Goal: Task Accomplishment & Management: Manage account settings

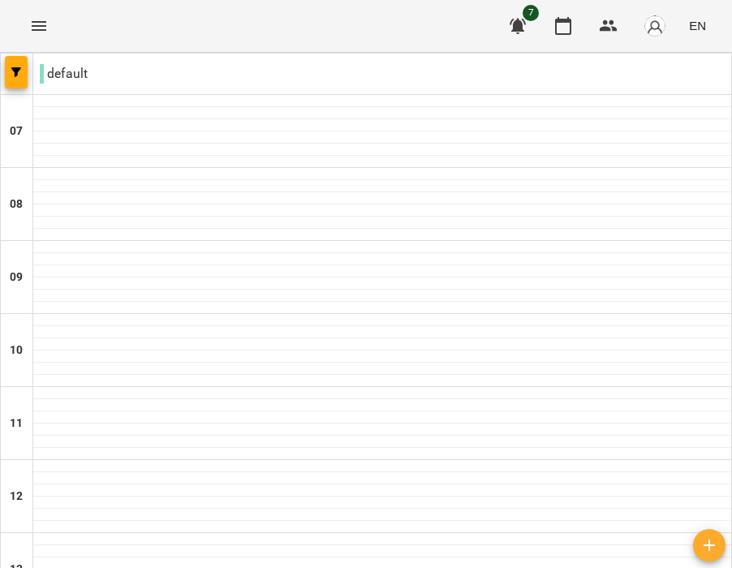
scroll to position [150, 0]
type input "**********"
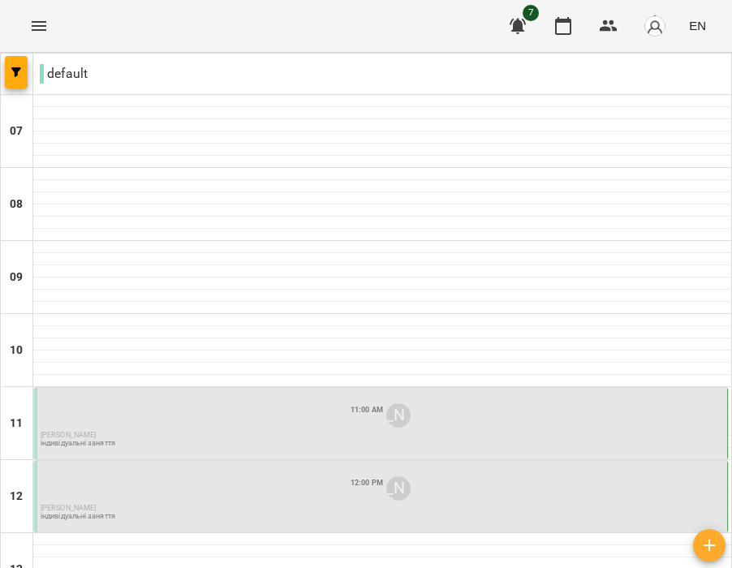
scroll to position [205, 0]
click at [274, 400] on div "11:00 AM [PERSON_NAME]" at bounding box center [383, 415] width 684 height 31
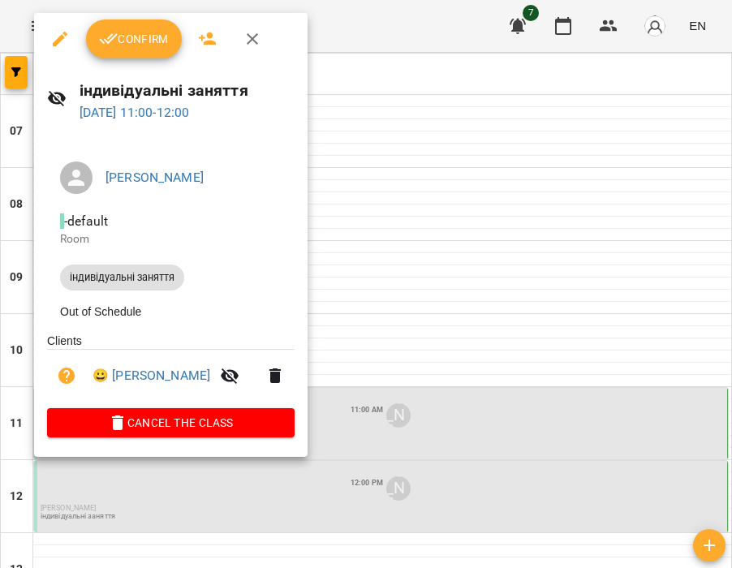
click at [132, 50] on button "Confirm" at bounding box center [134, 38] width 96 height 39
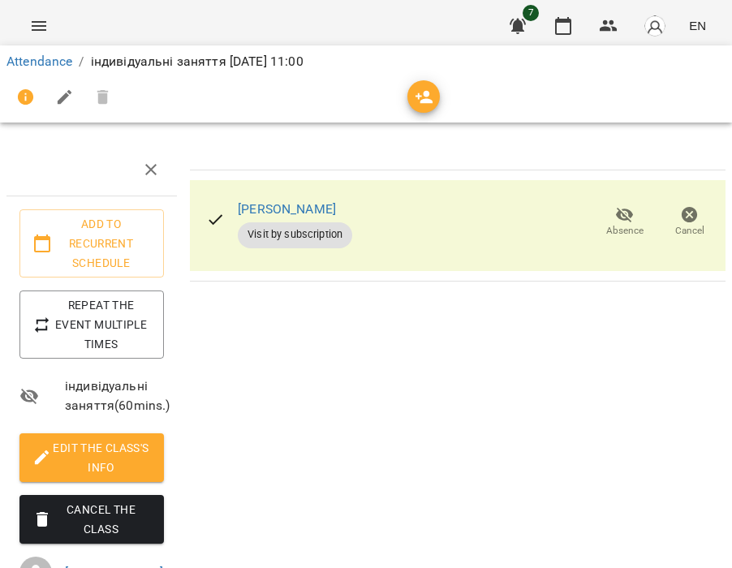
click at [71, 63] on link "Attendance" at bounding box center [39, 61] width 66 height 15
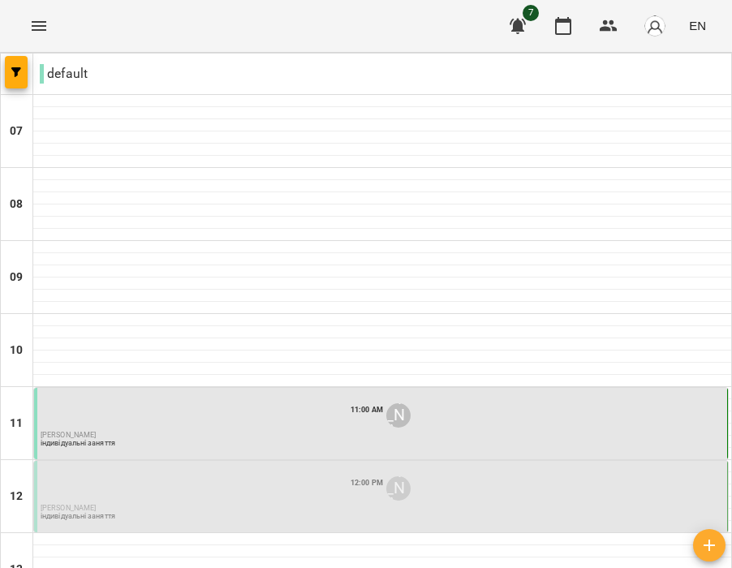
scroll to position [112, 0]
click at [166, 473] on div "12:00 PM [PERSON_NAME]" at bounding box center [383, 488] width 684 height 31
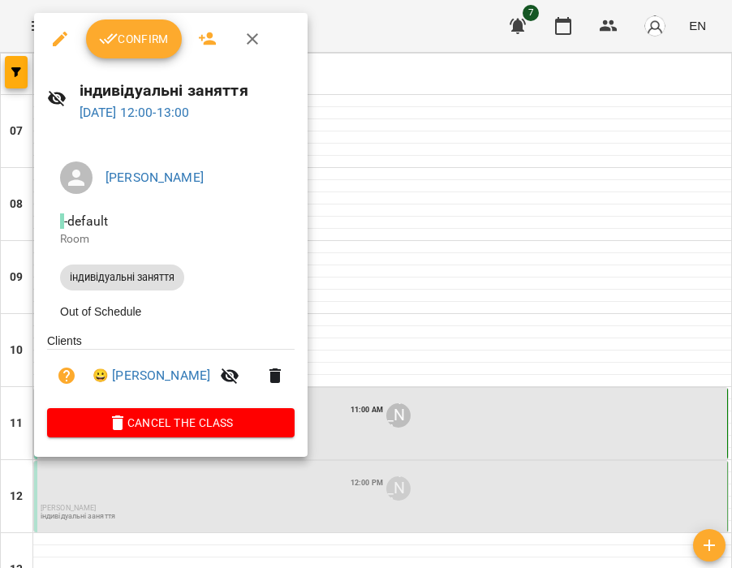
click at [119, 45] on span "Confirm" at bounding box center [134, 38] width 70 height 19
